Goal: Find specific page/section: Find specific page/section

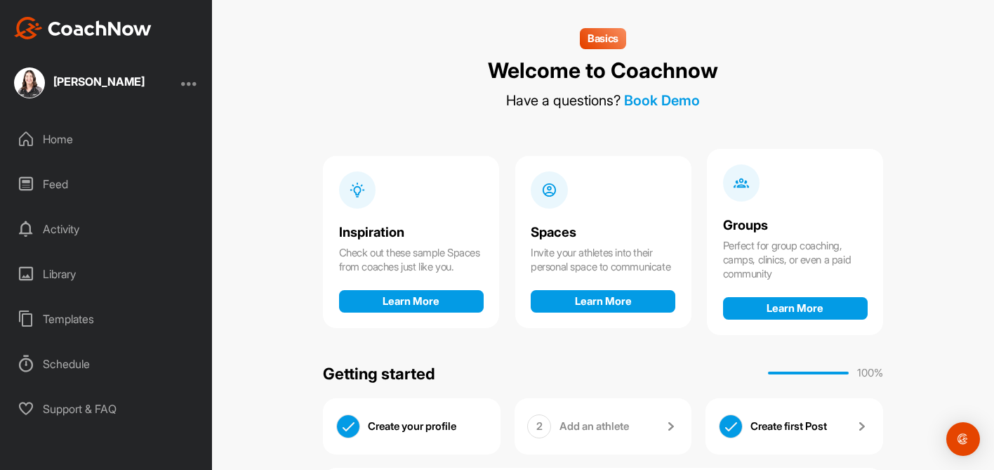
click at [76, 278] on div "Library" at bounding box center [107, 273] width 198 height 35
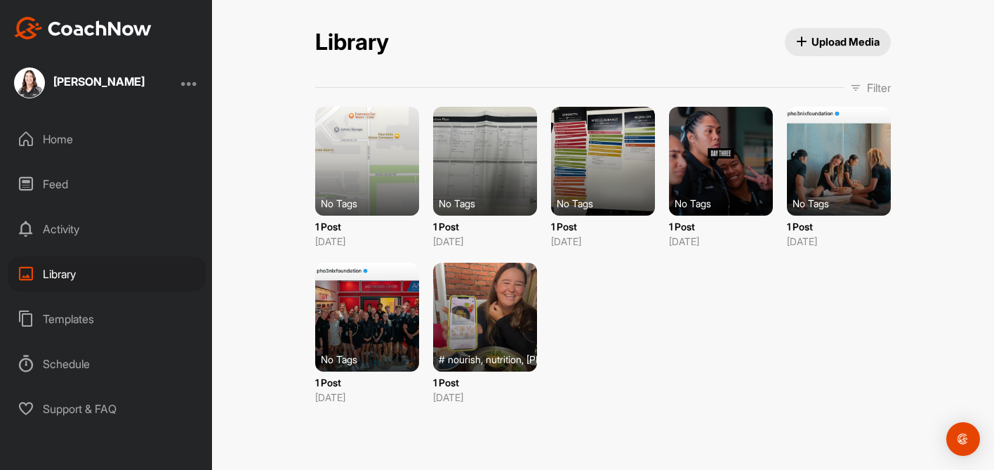
click at [83, 139] on div "Home" at bounding box center [107, 138] width 198 height 35
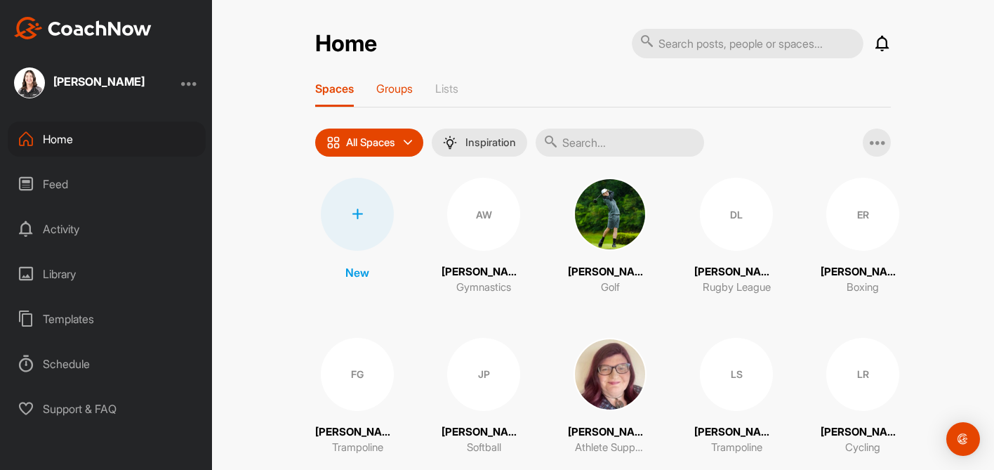
click at [403, 97] on div "Groups" at bounding box center [394, 93] width 37 height 25
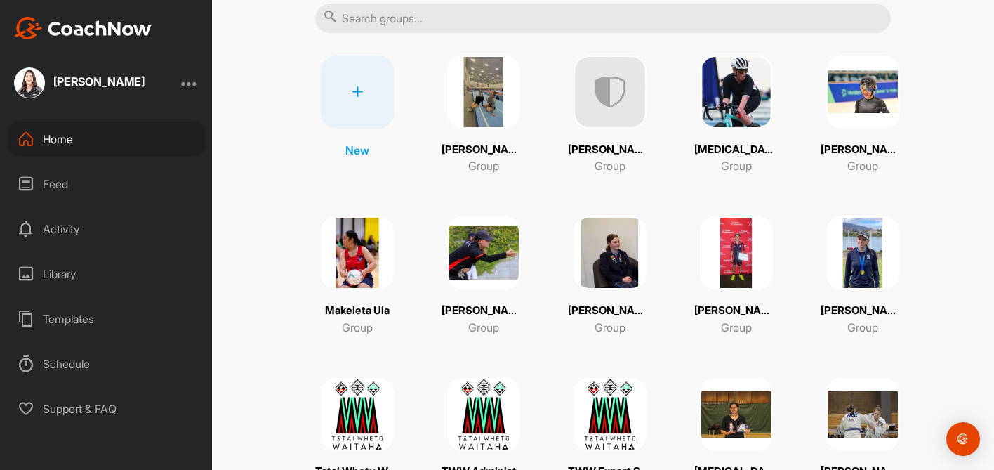
scroll to position [198, 0]
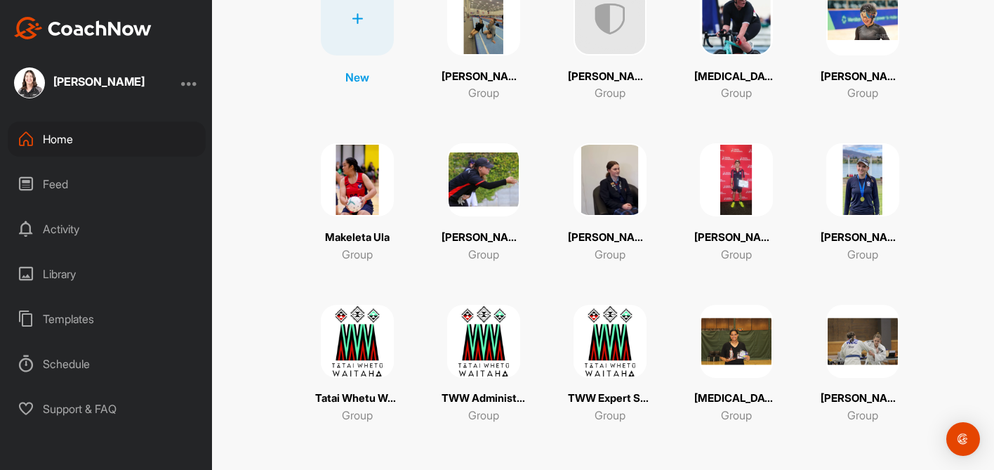
click at [737, 328] on img at bounding box center [736, 341] width 73 height 73
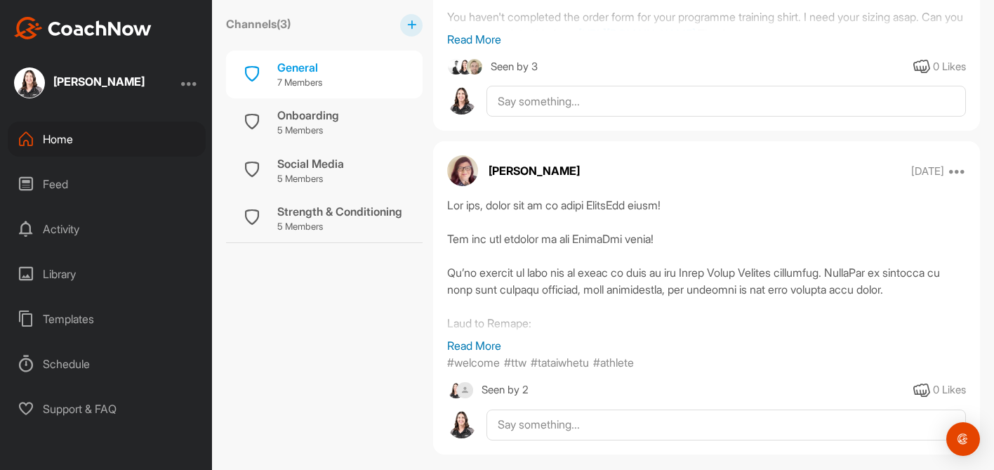
scroll to position [775, 0]
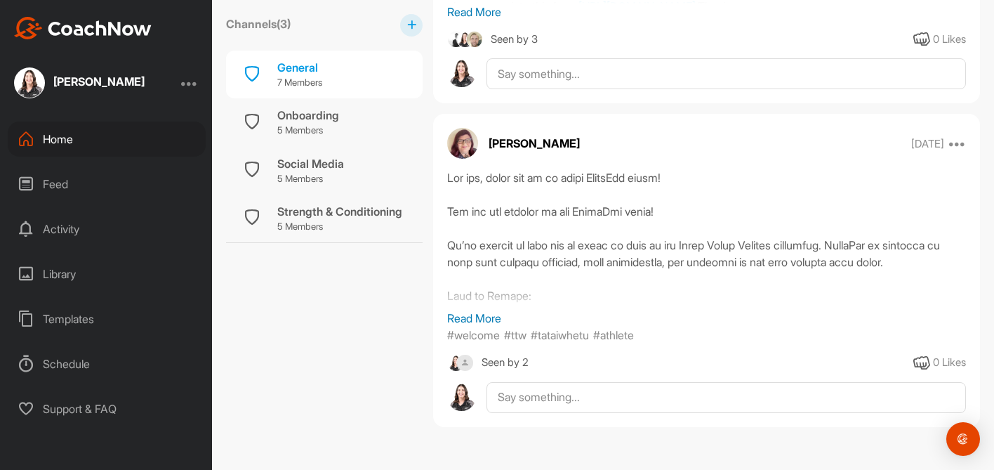
click at [483, 320] on p "Read More" at bounding box center [706, 318] width 519 height 17
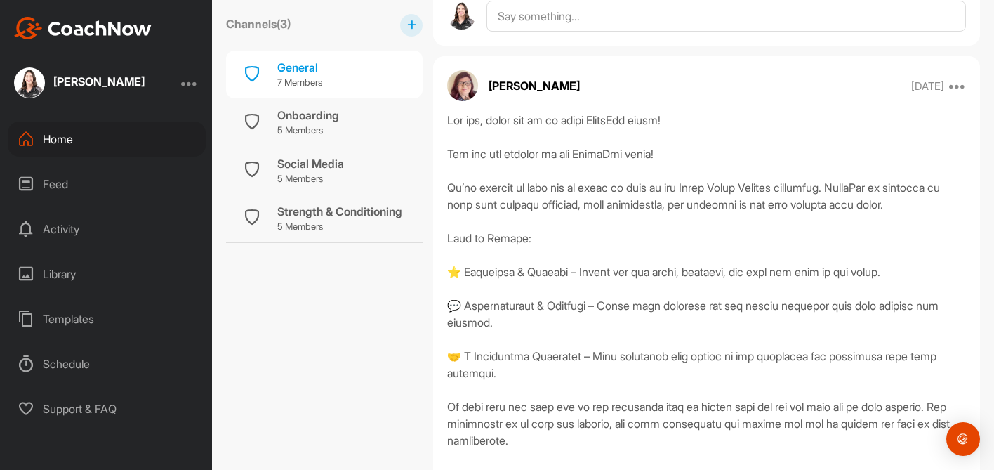
scroll to position [800, 0]
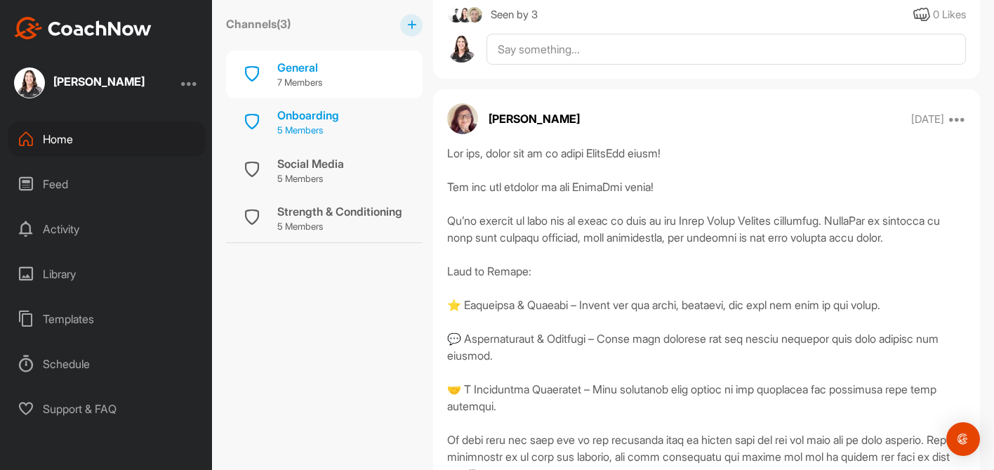
click at [343, 113] on div "Onboarding 5 Members" at bounding box center [324, 122] width 197 height 48
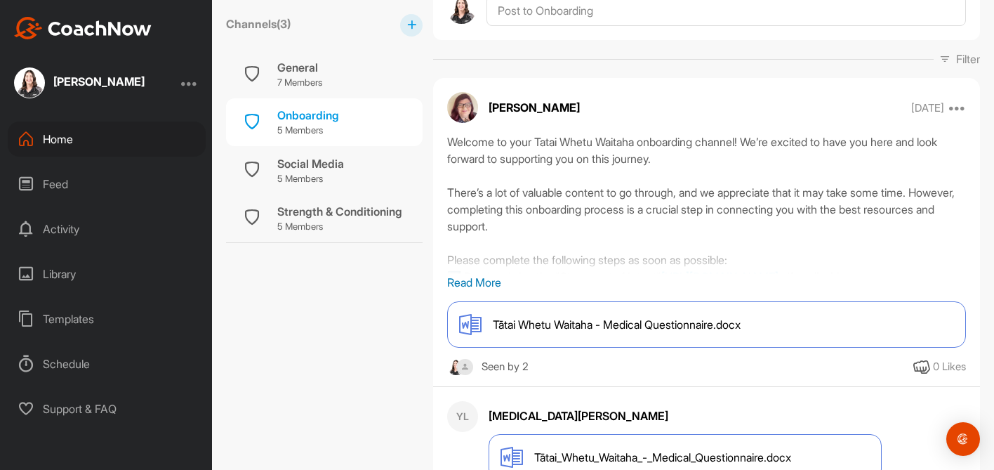
scroll to position [220, 0]
click at [479, 280] on p "Read More" at bounding box center [706, 283] width 519 height 17
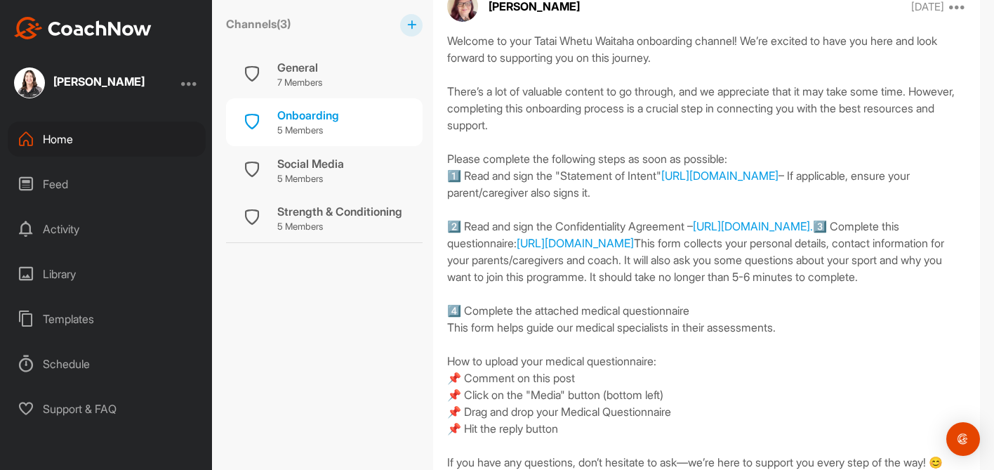
scroll to position [323, 0]
click at [779, 174] on link "[URL][DOMAIN_NAME]" at bounding box center [719, 174] width 117 height 14
